Goal: Task Accomplishment & Management: Manage account settings

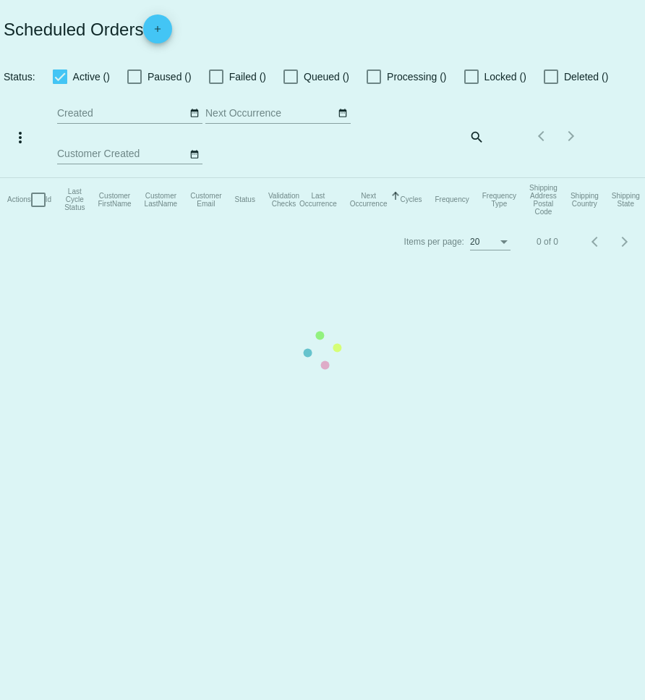
checkbox input "true"
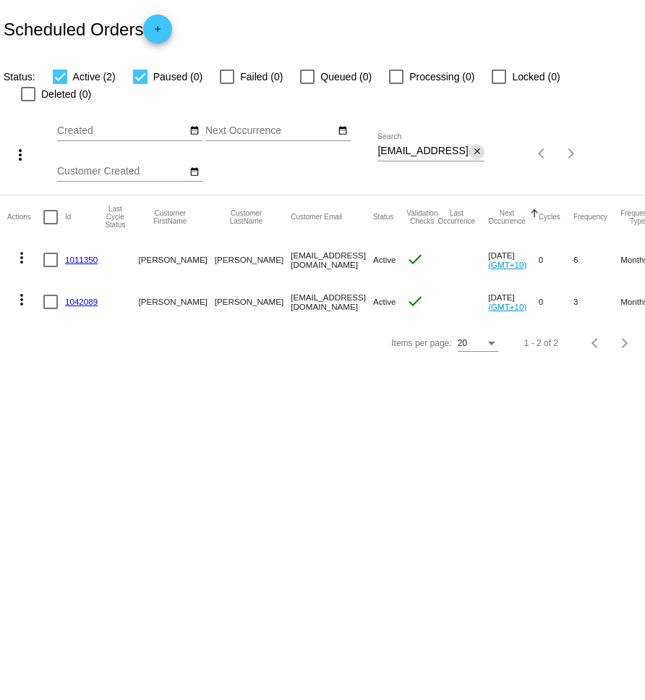
click at [479, 146] on mat-icon "close" at bounding box center [477, 152] width 10 height 12
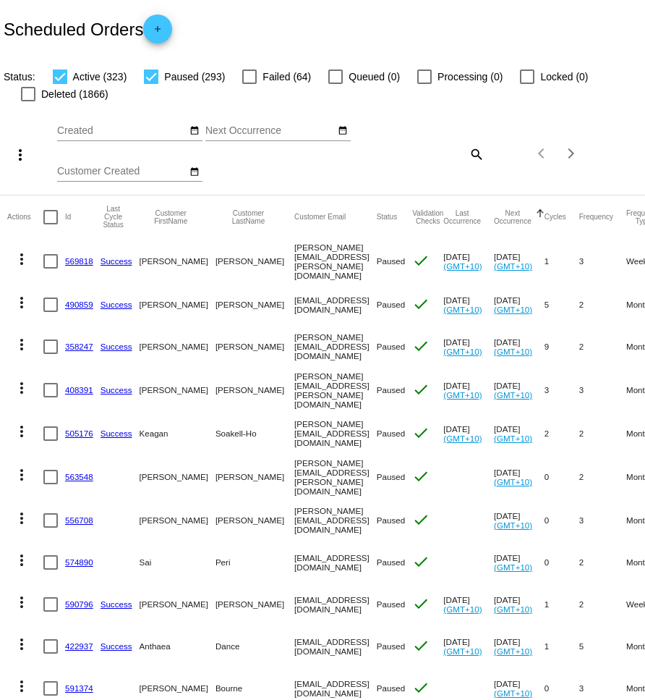
click at [472, 153] on mat-icon "search" at bounding box center [475, 154] width 17 height 22
click at [446, 149] on input "Search" at bounding box center [431, 151] width 107 height 12
paste input "de9_de9@yahoo.com>"
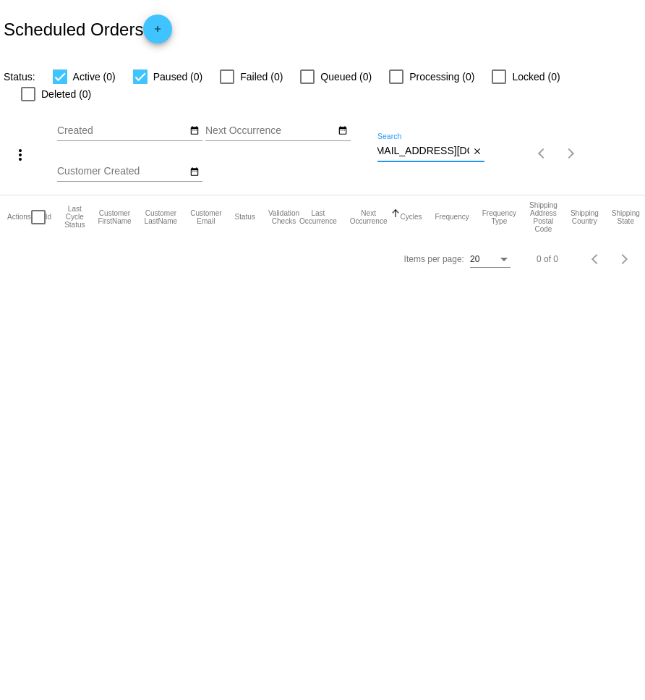
scroll to position [0, 6]
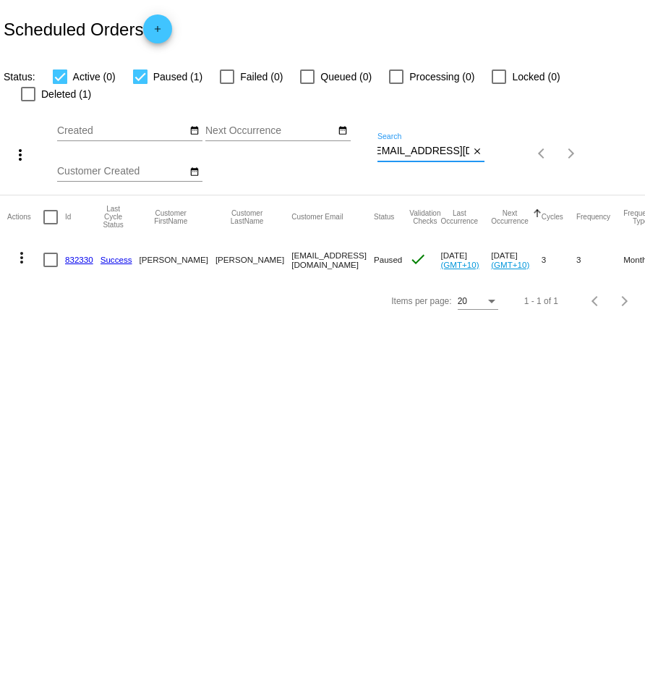
type input "[EMAIL_ADDRESS][DOMAIN_NAME]"
click at [25, 249] on mat-icon "more_vert" at bounding box center [21, 257] width 17 height 17
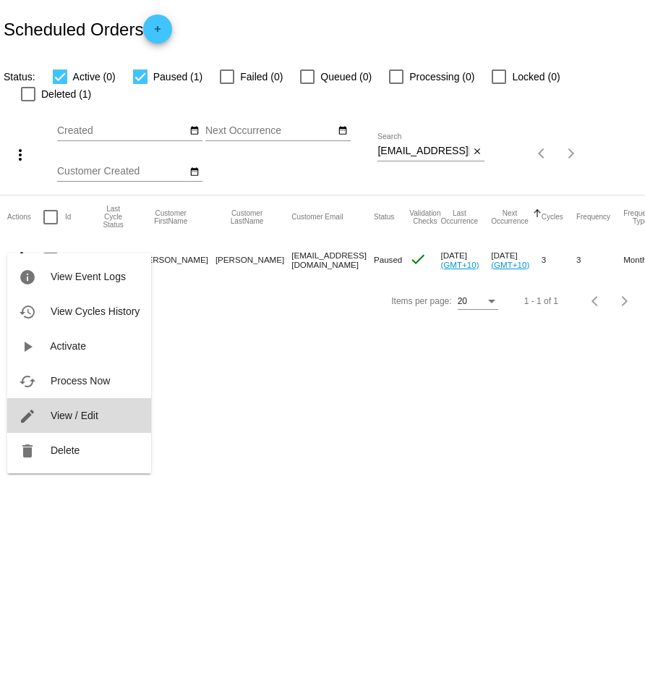
click at [49, 417] on button "edit View / Edit" at bounding box center [79, 415] width 144 height 35
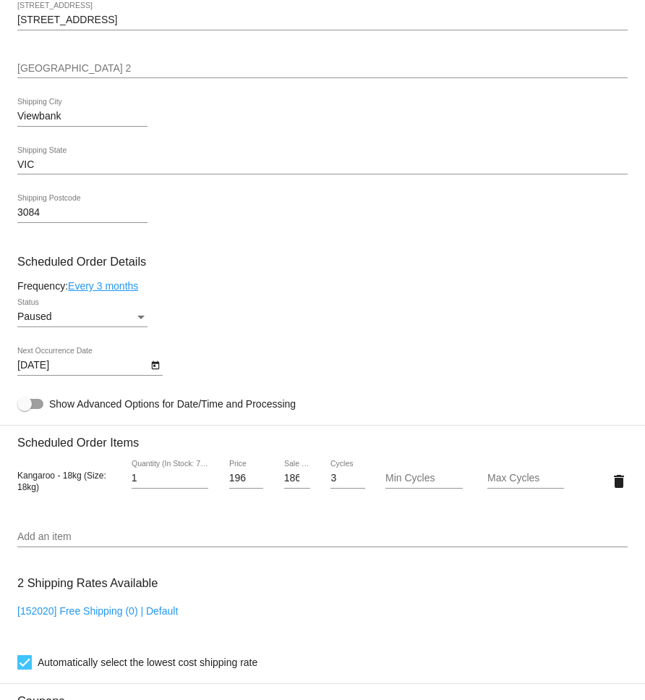
scroll to position [619, 0]
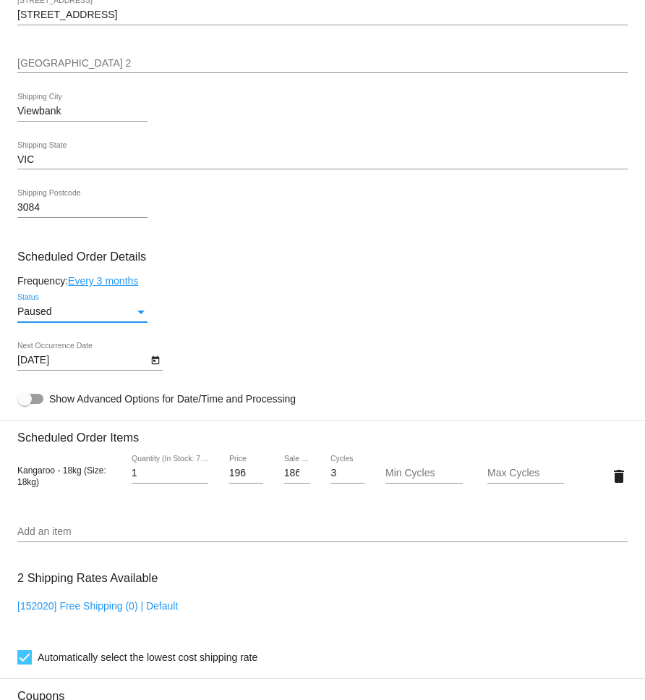
click at [144, 318] on div "Status" at bounding box center [141, 312] width 13 height 12
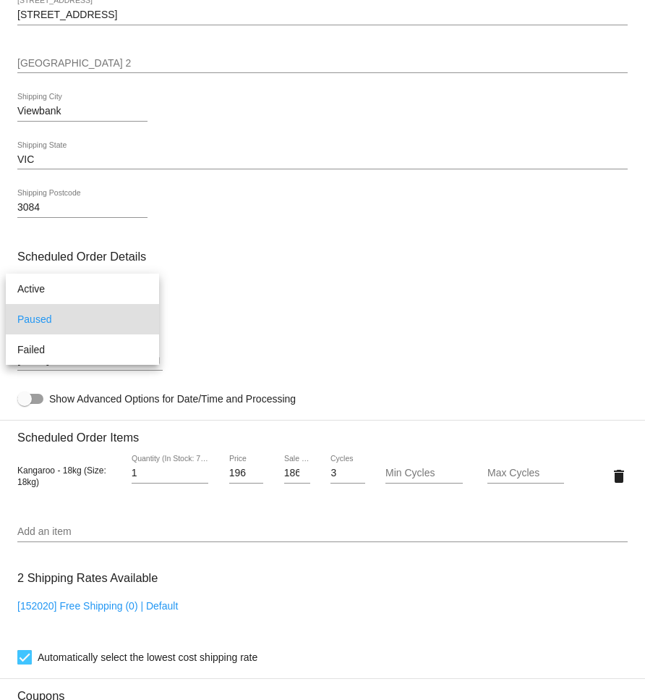
click at [242, 328] on div at bounding box center [322, 350] width 645 height 700
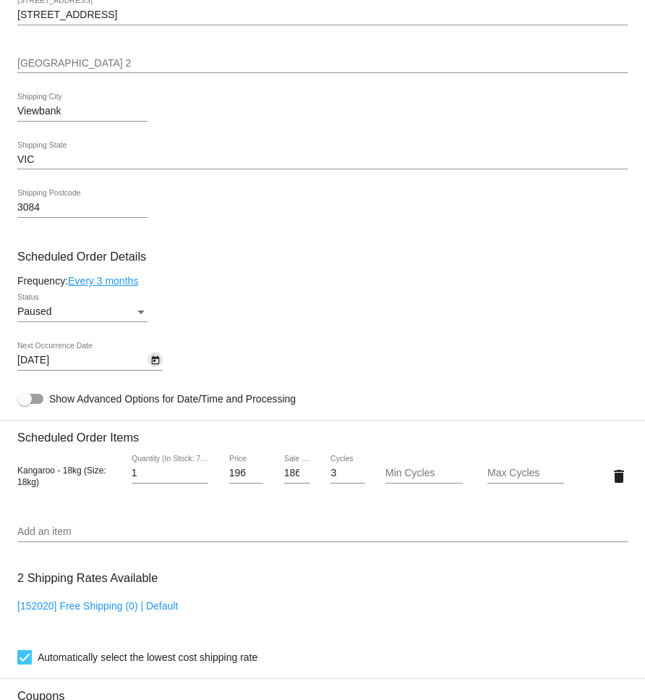
click at [158, 369] on icon "Open calendar" at bounding box center [155, 360] width 10 height 17
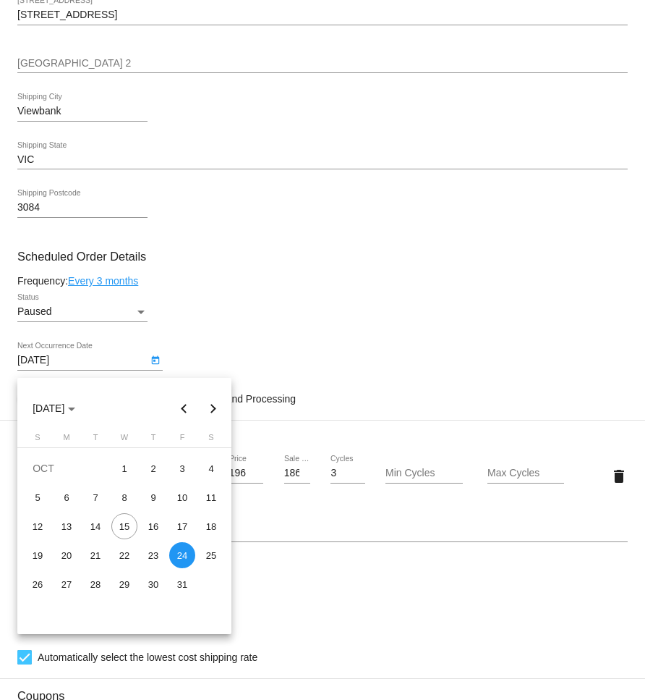
click at [209, 412] on button "Next month" at bounding box center [213, 408] width 29 height 29
click at [188, 401] on button "Previous month" at bounding box center [184, 408] width 29 height 29
click at [286, 321] on div at bounding box center [322, 350] width 645 height 700
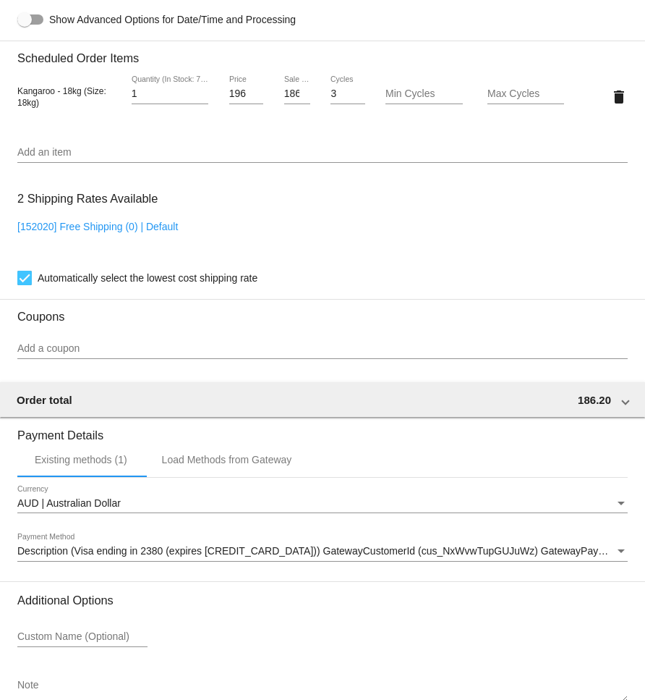
scroll to position [997, 0]
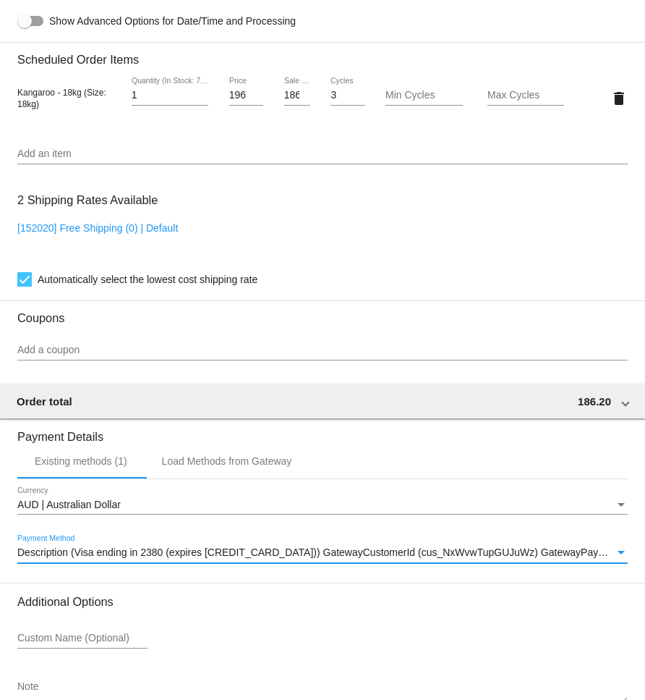
click at [626, 558] on div "Payment Method" at bounding box center [621, 553] width 13 height 12
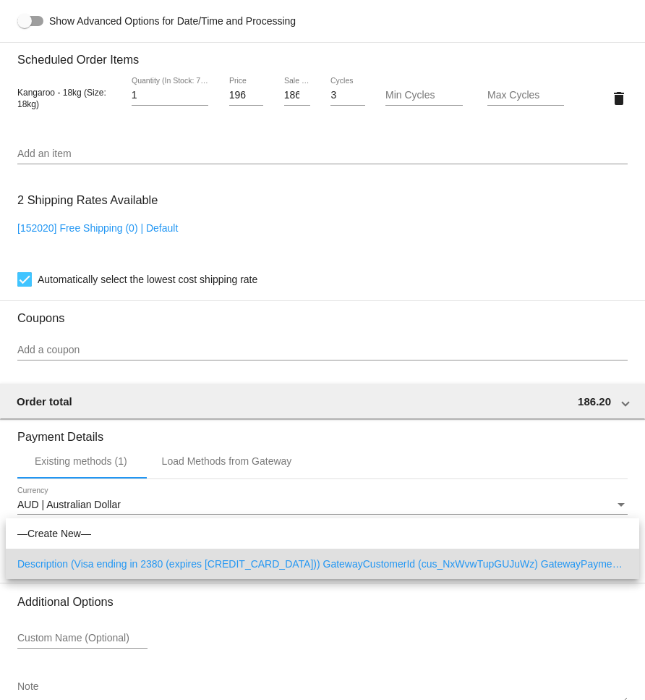
click at [396, 465] on div at bounding box center [322, 350] width 645 height 700
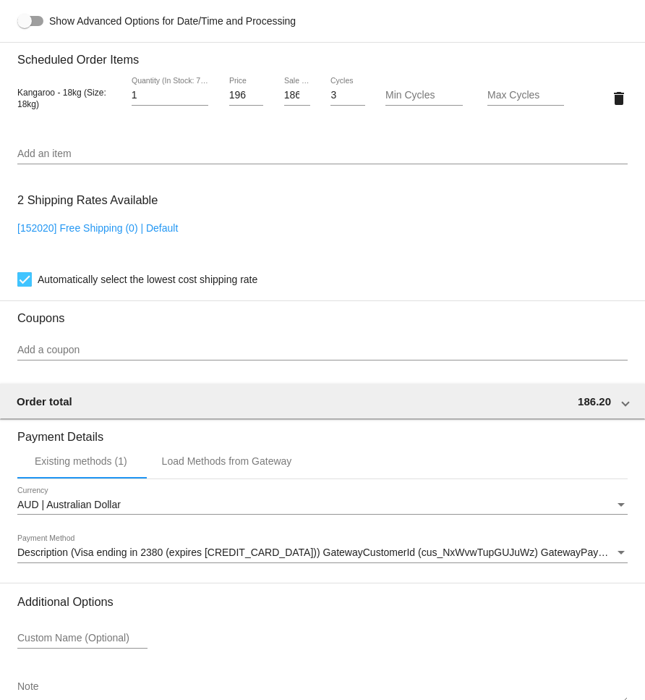
click at [621, 558] on div "Payment Method" at bounding box center [621, 553] width 13 height 12
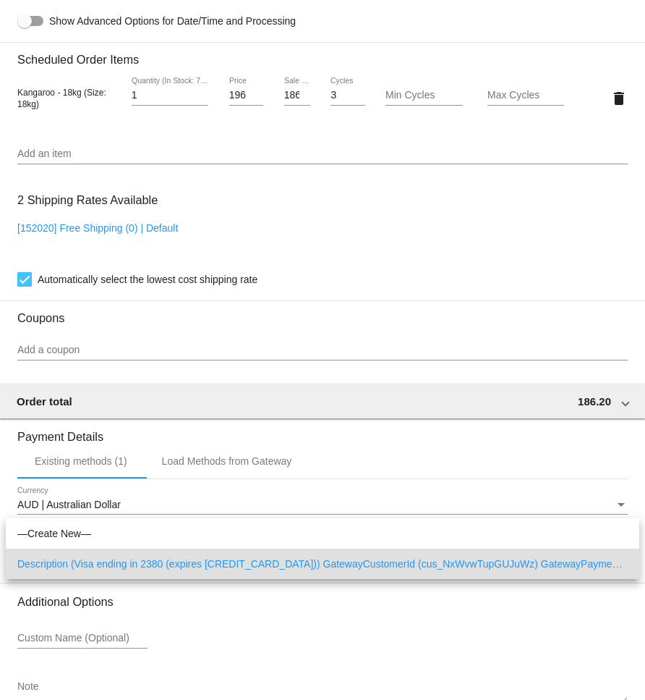
click at [365, 627] on div at bounding box center [322, 350] width 645 height 700
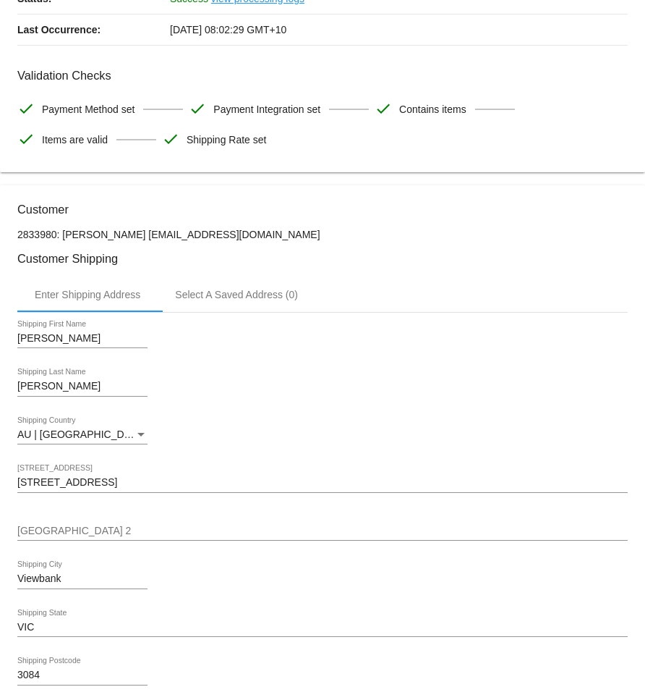
scroll to position [0, 0]
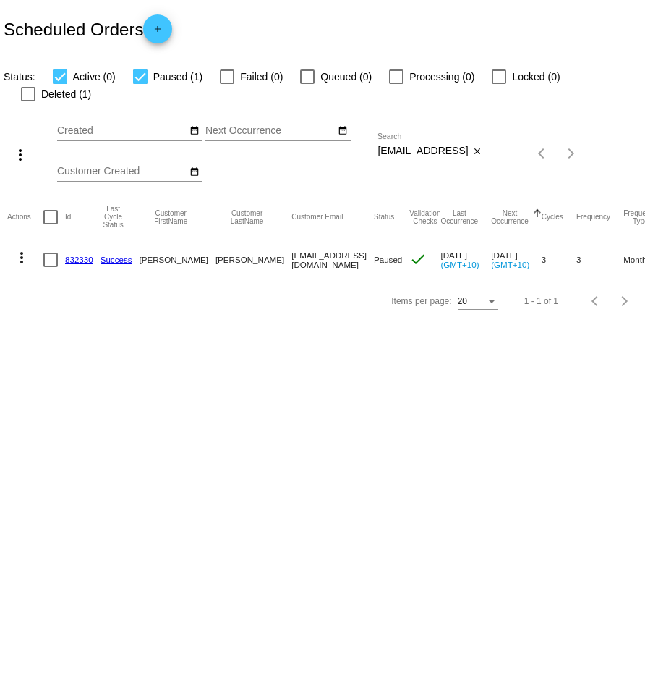
click at [17, 249] on mat-icon "more_vert" at bounding box center [21, 257] width 17 height 17
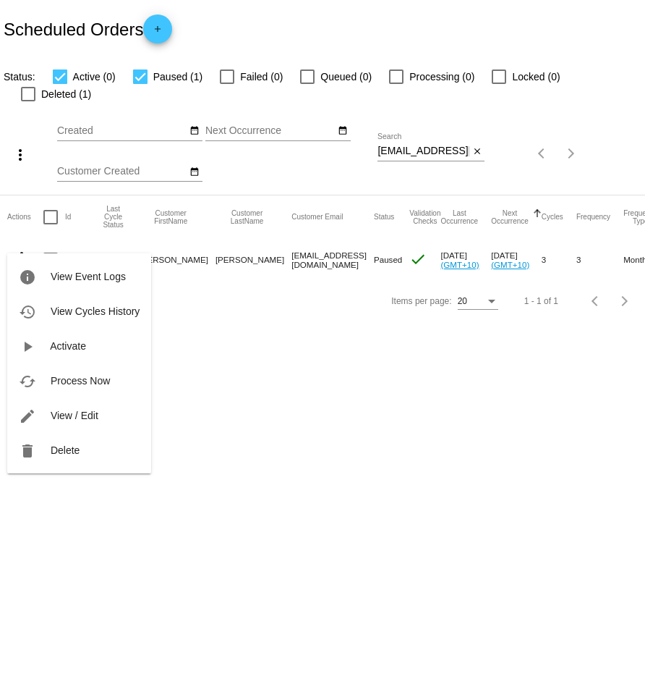
click at [288, 297] on div at bounding box center [322, 350] width 645 height 700
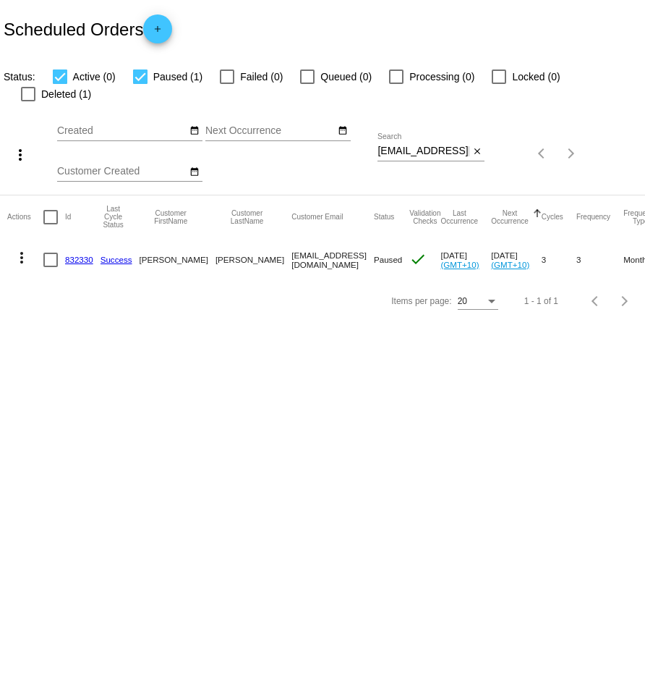
click at [137, 76] on div at bounding box center [140, 76] width 14 height 14
click at [140, 84] on input "Paused (1)" at bounding box center [140, 84] width 1 height 1
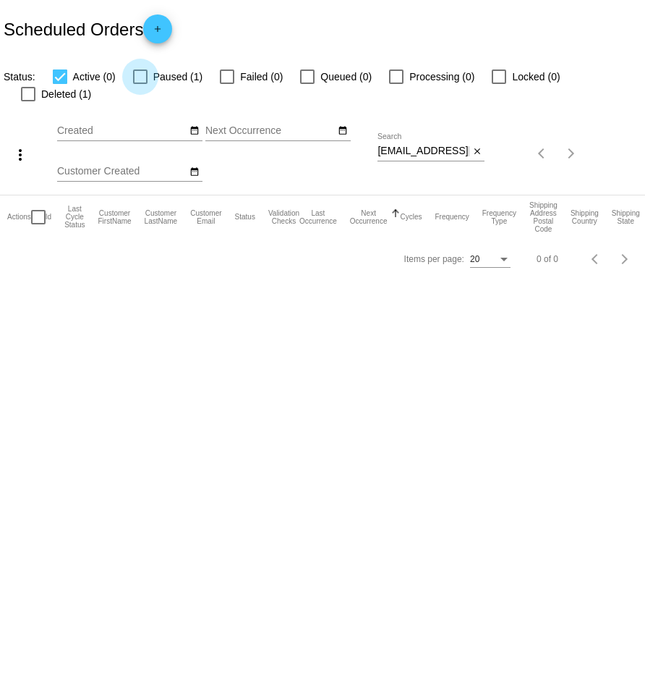
click at [137, 76] on div at bounding box center [140, 76] width 14 height 14
click at [140, 84] on input "Paused (1)" at bounding box center [140, 84] width 1 height 1
checkbox input "true"
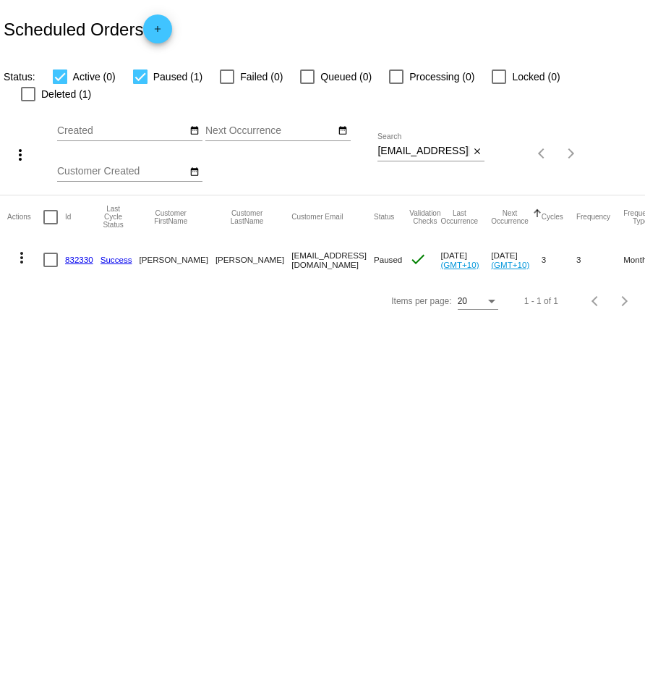
click at [35, 87] on div at bounding box center [28, 94] width 14 height 14
click at [28, 101] on input "Deleted (1)" at bounding box center [27, 101] width 1 height 1
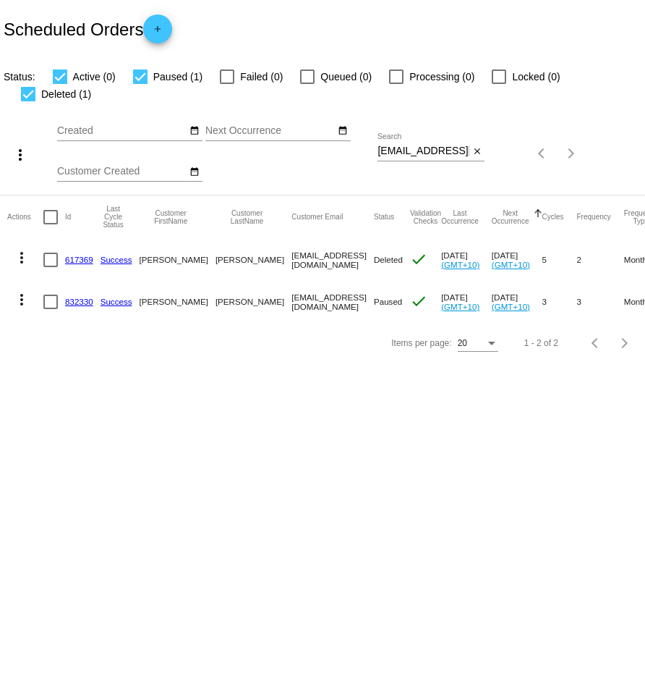
click at [35, 87] on div at bounding box center [28, 94] width 14 height 14
click at [28, 101] on input "Deleted (1)" at bounding box center [27, 101] width 1 height 1
checkbox input "false"
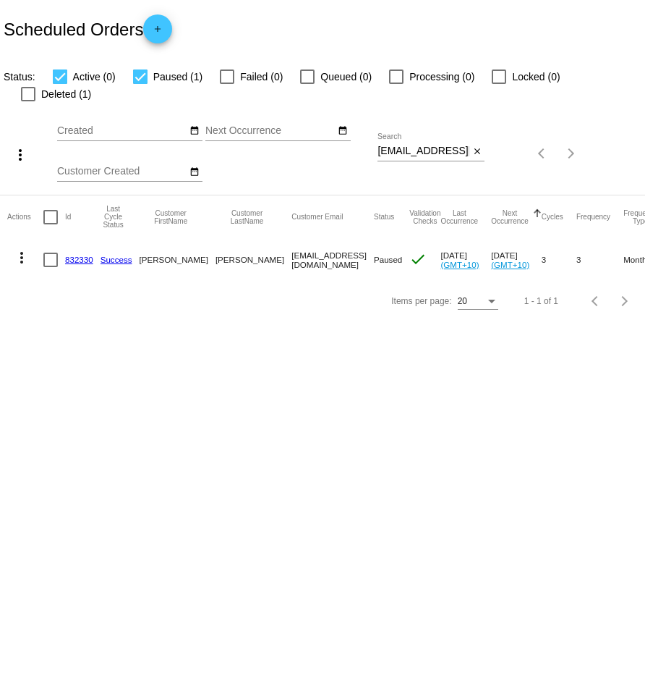
click at [22, 249] on mat-icon "more_vert" at bounding box center [21, 257] width 17 height 17
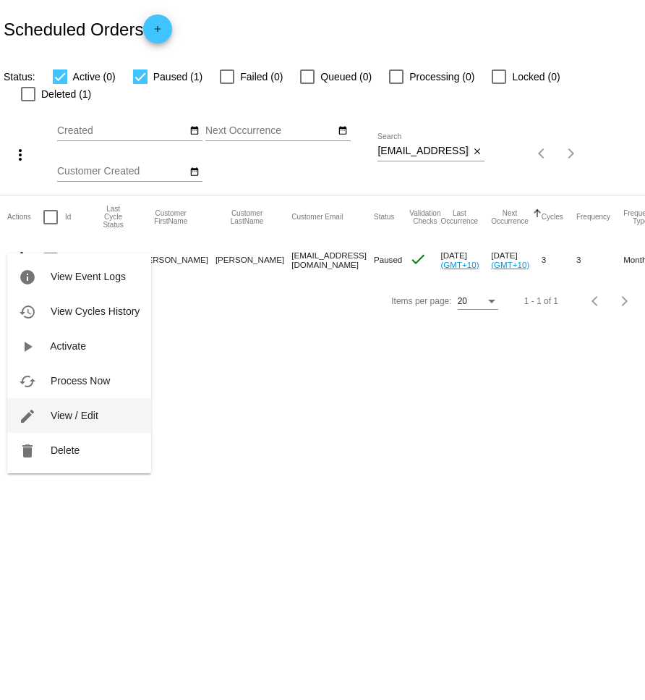
click at [72, 411] on span "View / Edit" at bounding box center [75, 415] width 48 height 12
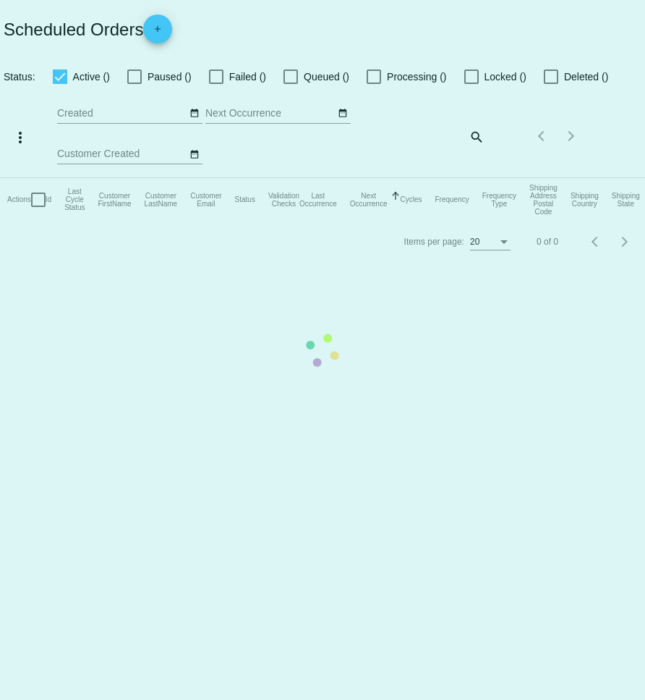
checkbox input "true"
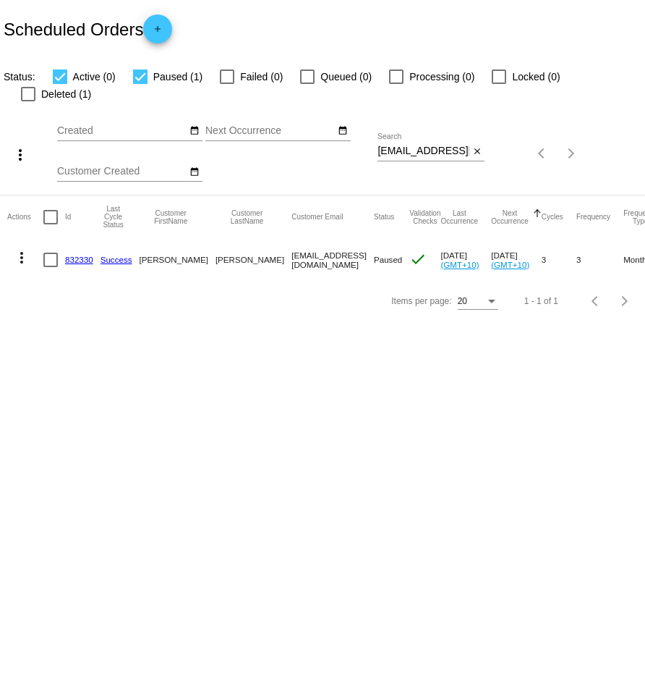
click at [17, 249] on mat-icon "more_vert" at bounding box center [21, 257] width 17 height 17
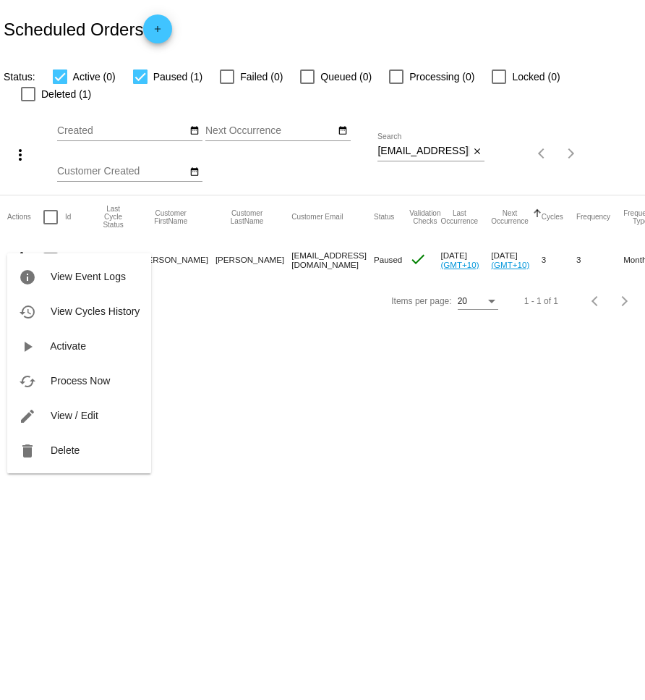
click at [284, 279] on div at bounding box center [322, 350] width 645 height 700
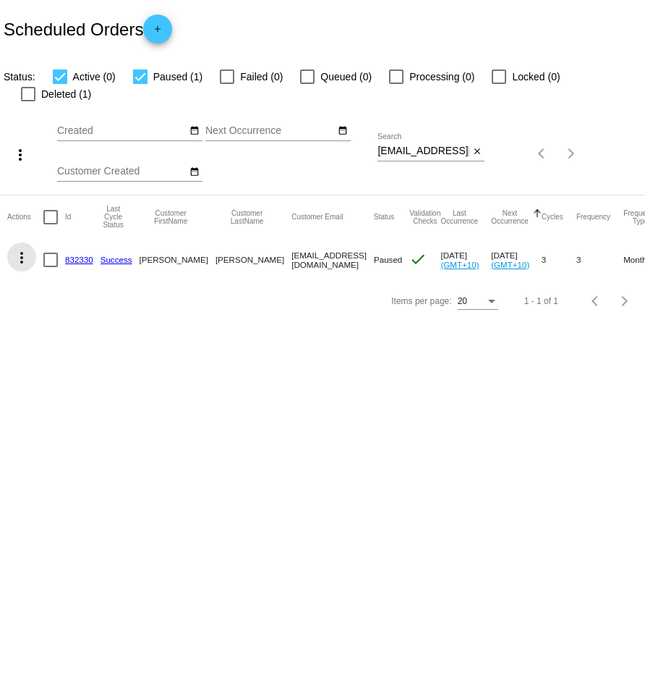
click at [22, 249] on mat-icon "more_vert" at bounding box center [21, 257] width 17 height 17
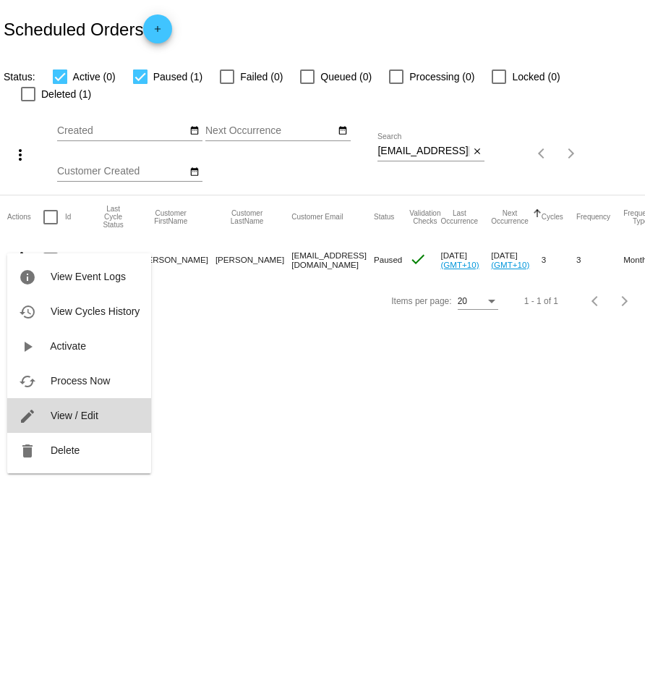
click at [59, 407] on button "edit View / Edit" at bounding box center [79, 415] width 144 height 35
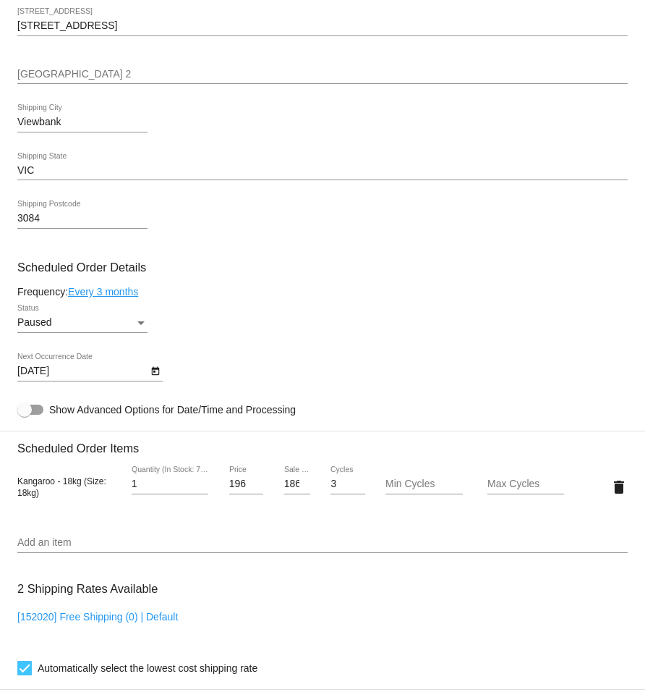
scroll to position [647, 0]
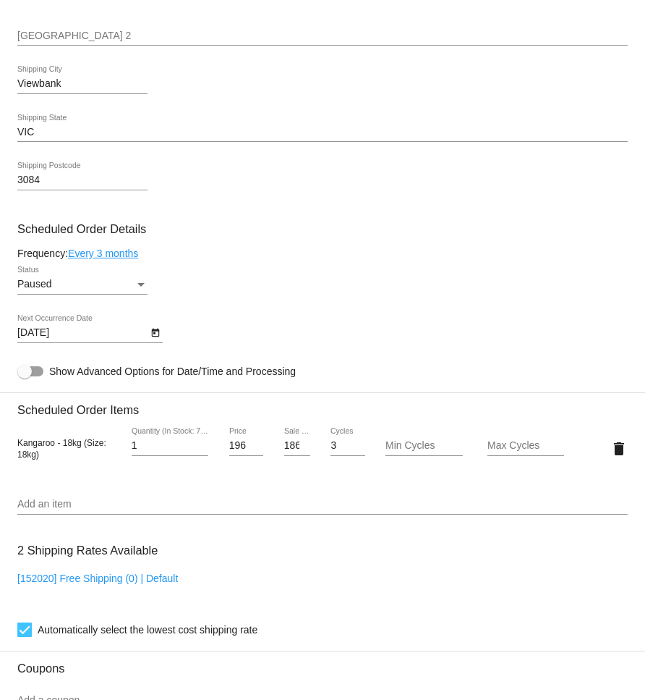
click at [112, 259] on link "Every 3 months" at bounding box center [103, 253] width 70 height 12
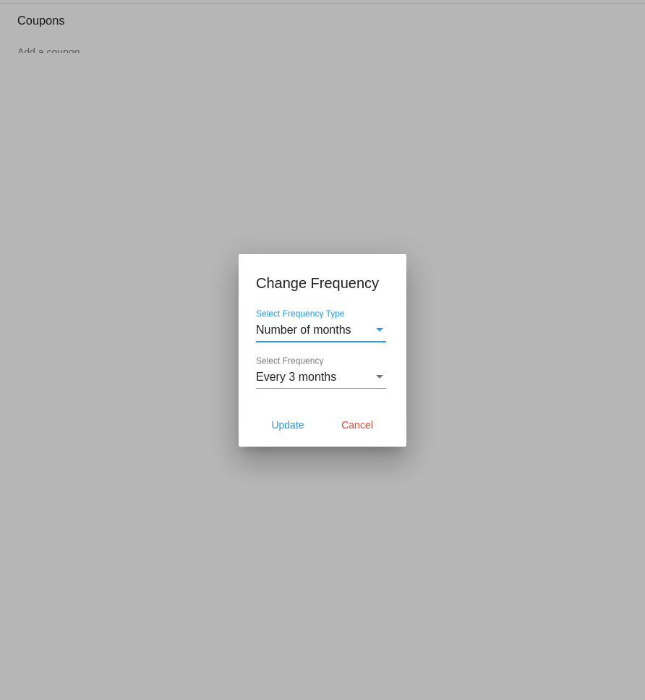
click at [368, 378] on div "Every 3 months" at bounding box center [314, 376] width 117 height 13
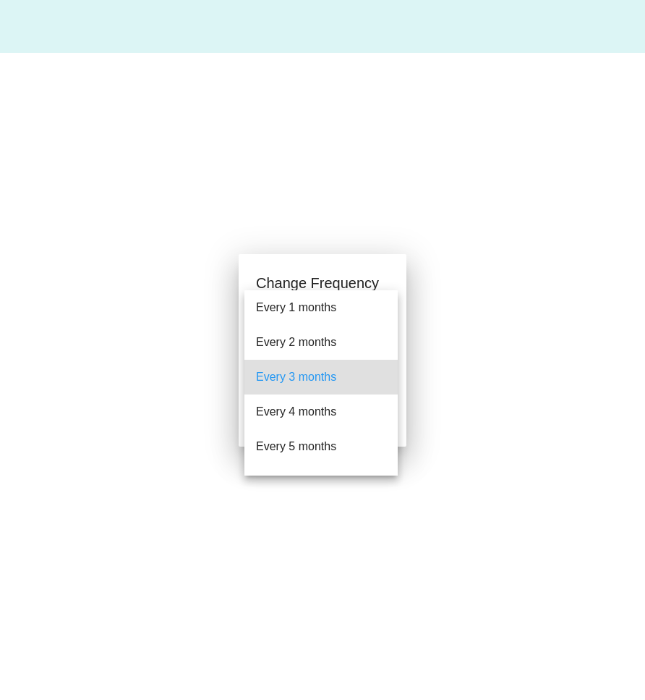
checkbox input "true"
